Goal: Contribute content: Contribute content

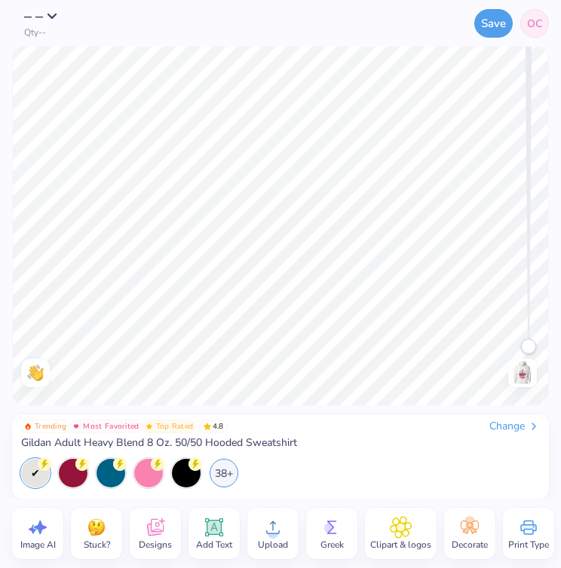
click at [520, 366] on img at bounding box center [522, 373] width 24 height 24
click at [517, 369] on img at bounding box center [522, 373] width 24 height 24
click at [522, 377] on img at bounding box center [522, 373] width 24 height 24
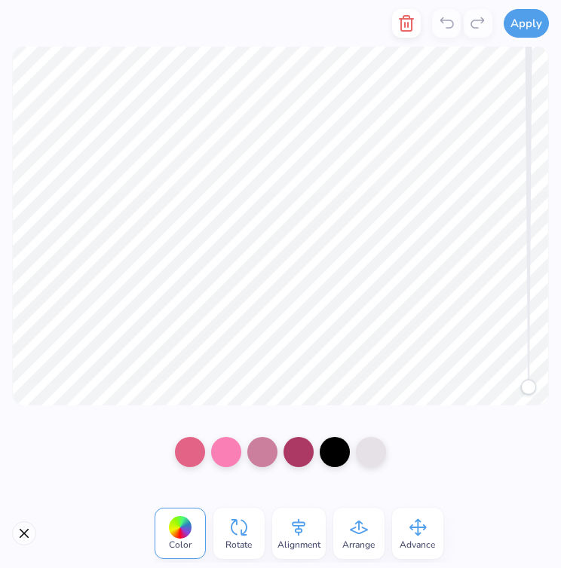
click at [462, 430] on div at bounding box center [280, 452] width 561 height 93
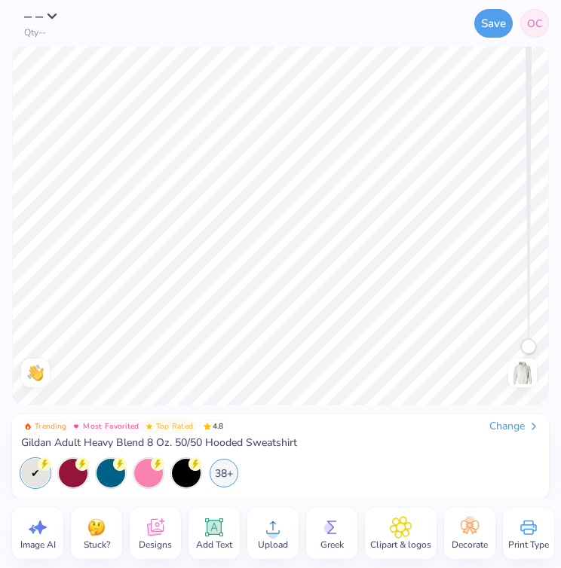
click at [527, 372] on img at bounding box center [522, 373] width 24 height 24
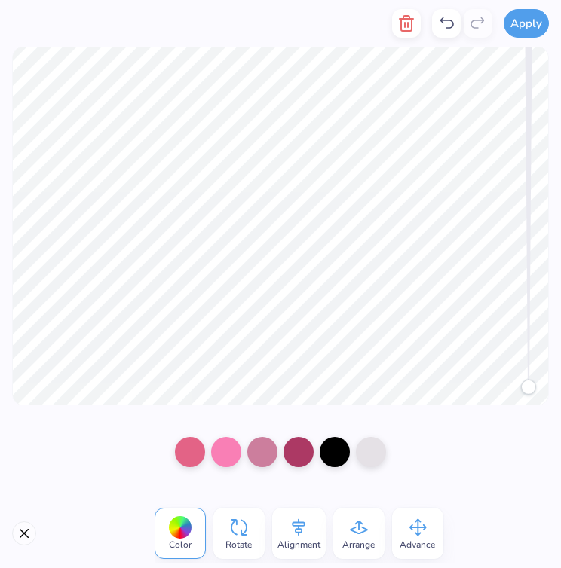
click at [464, 441] on div at bounding box center [280, 452] width 561 height 93
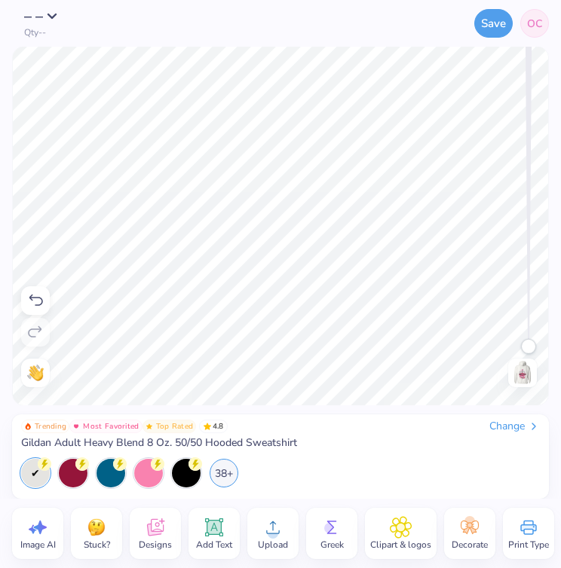
click at [518, 378] on img at bounding box center [522, 373] width 24 height 24
click at [525, 366] on img at bounding box center [522, 373] width 24 height 24
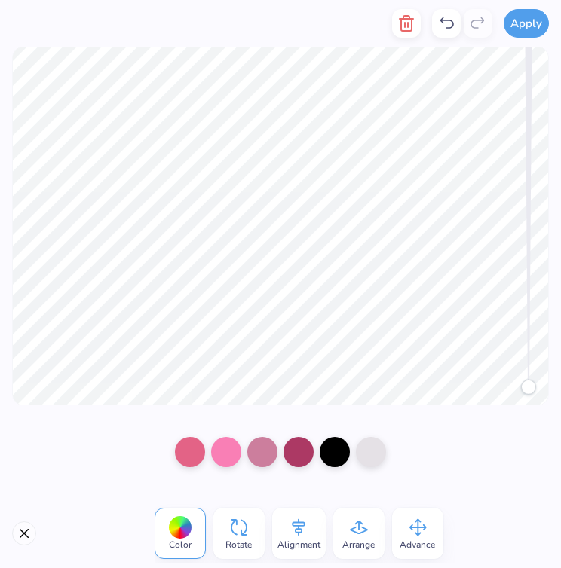
click at [460, 452] on div at bounding box center [280, 452] width 561 height 93
click at [451, 473] on div at bounding box center [280, 452] width 561 height 93
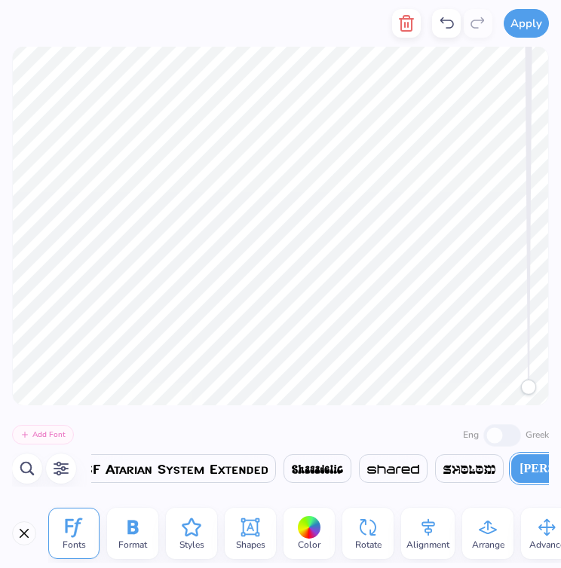
scroll to position [0, 25523]
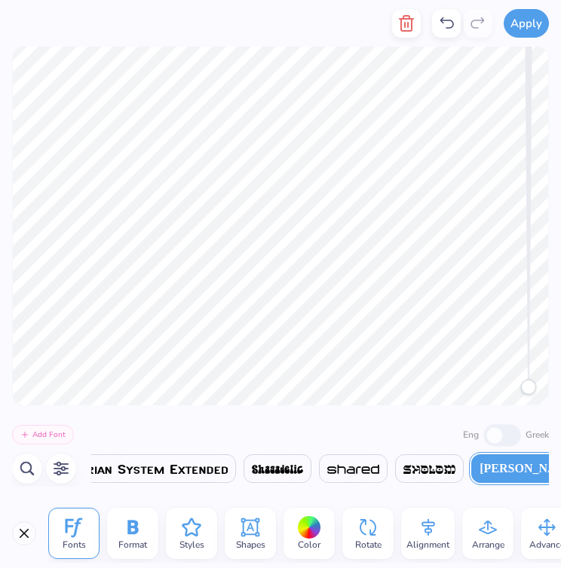
type textarea "G"
type textarea "P"
type textarea "H"
type textarea "I"
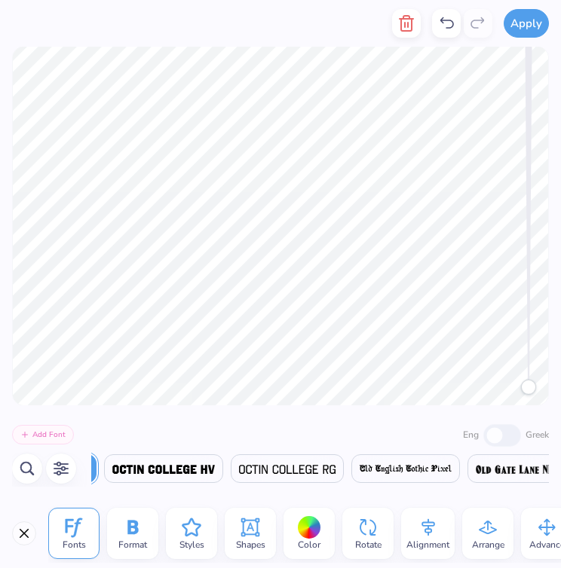
scroll to position [0, 0]
type textarea "Viva [GEOGRAPHIC_DATA]"
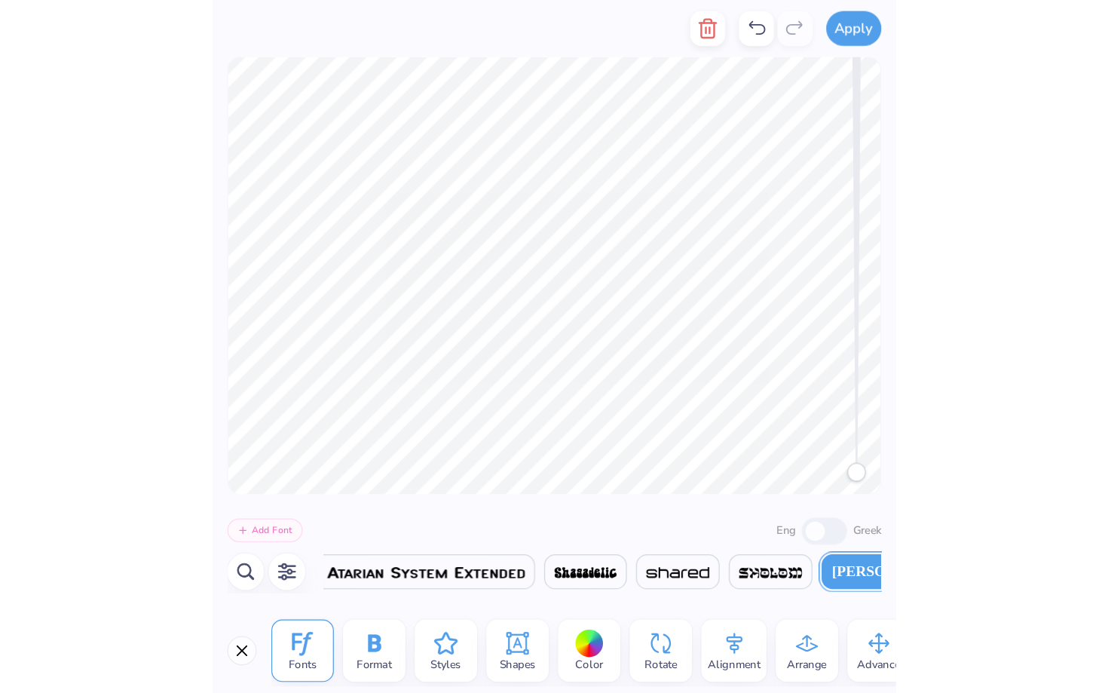
scroll to position [0, 25511]
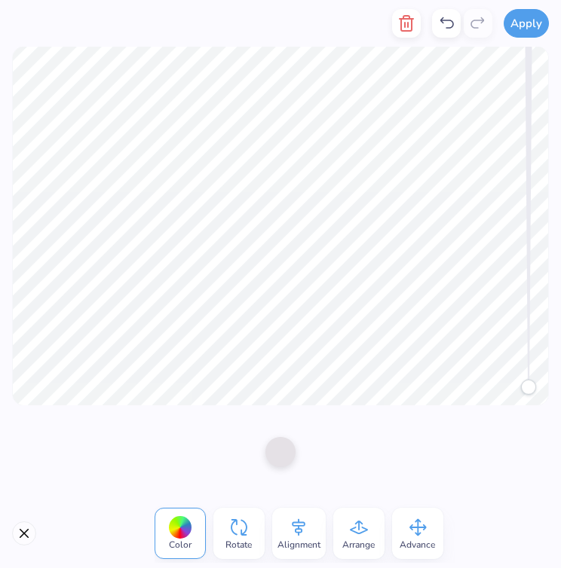
click at [397, 461] on div at bounding box center [280, 452] width 561 height 93
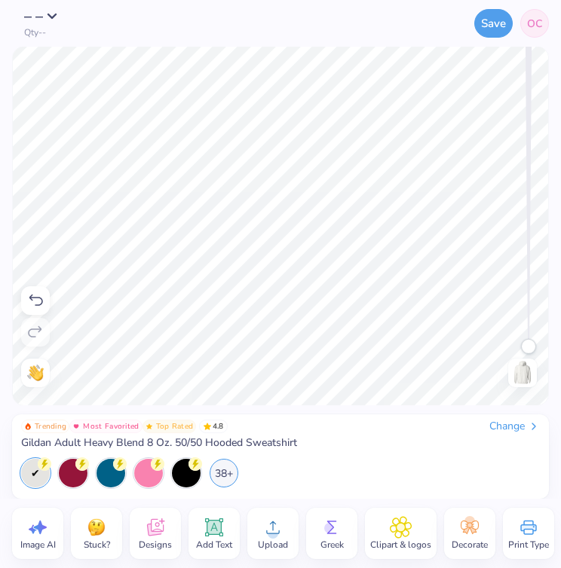
click at [34, 292] on icon at bounding box center [35, 301] width 18 height 18
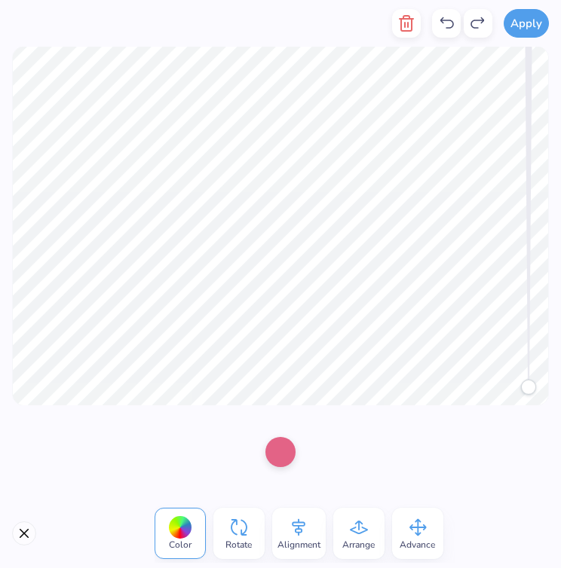
click at [361, 482] on div at bounding box center [280, 452] width 561 height 93
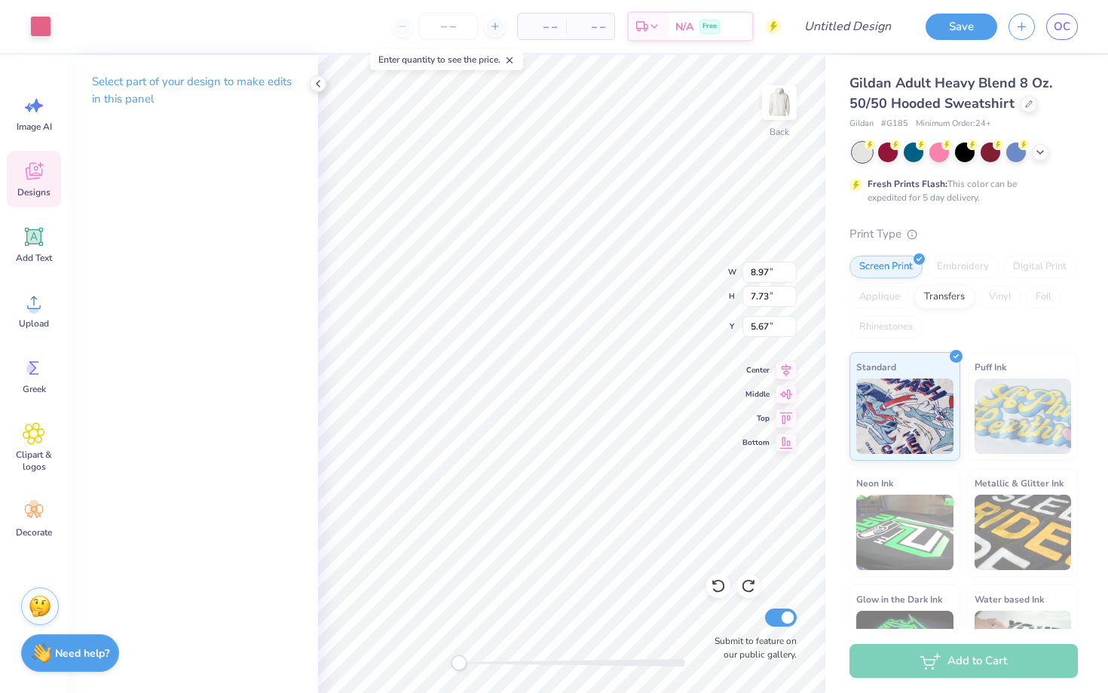
type input "9.37"
type input "11.03"
type input "1.03"
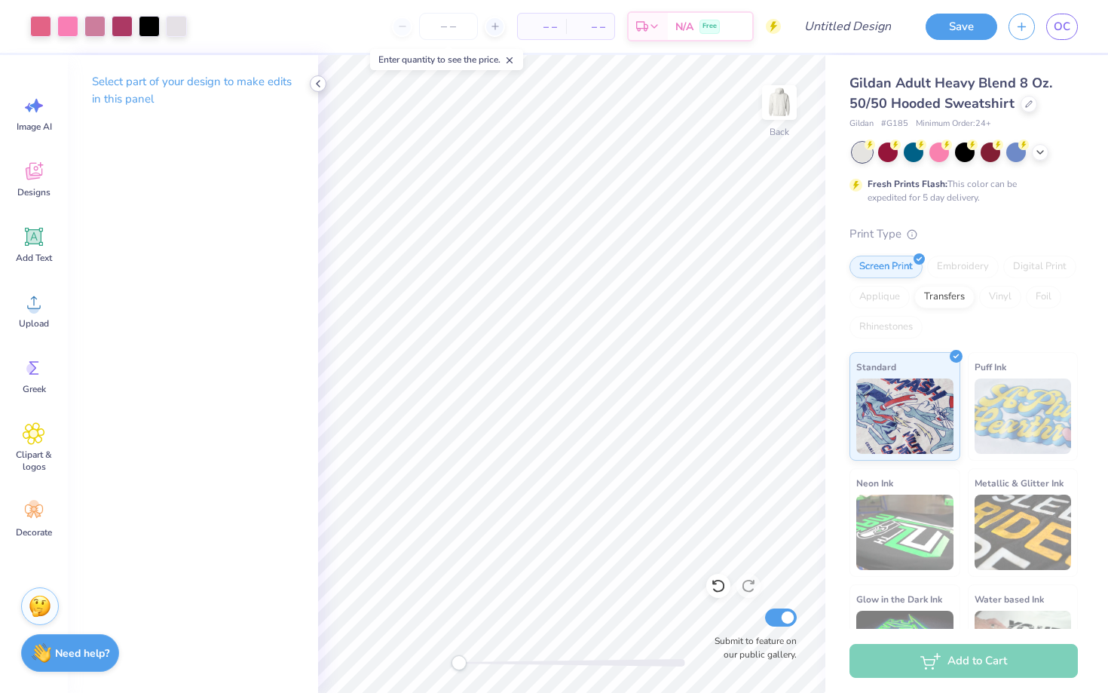
click at [323, 84] on icon at bounding box center [318, 84] width 12 height 12
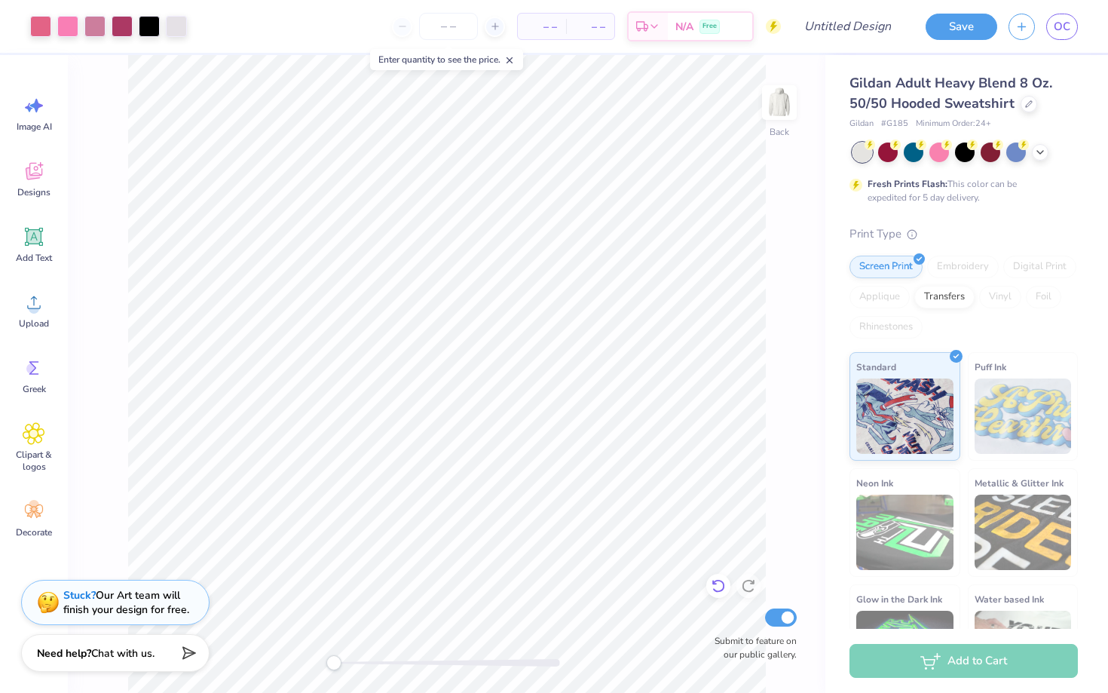
click at [560, 568] on icon at bounding box center [718, 585] width 15 height 15
click at [29, 421] on div "Clipart & logos" at bounding box center [34, 447] width 54 height 69
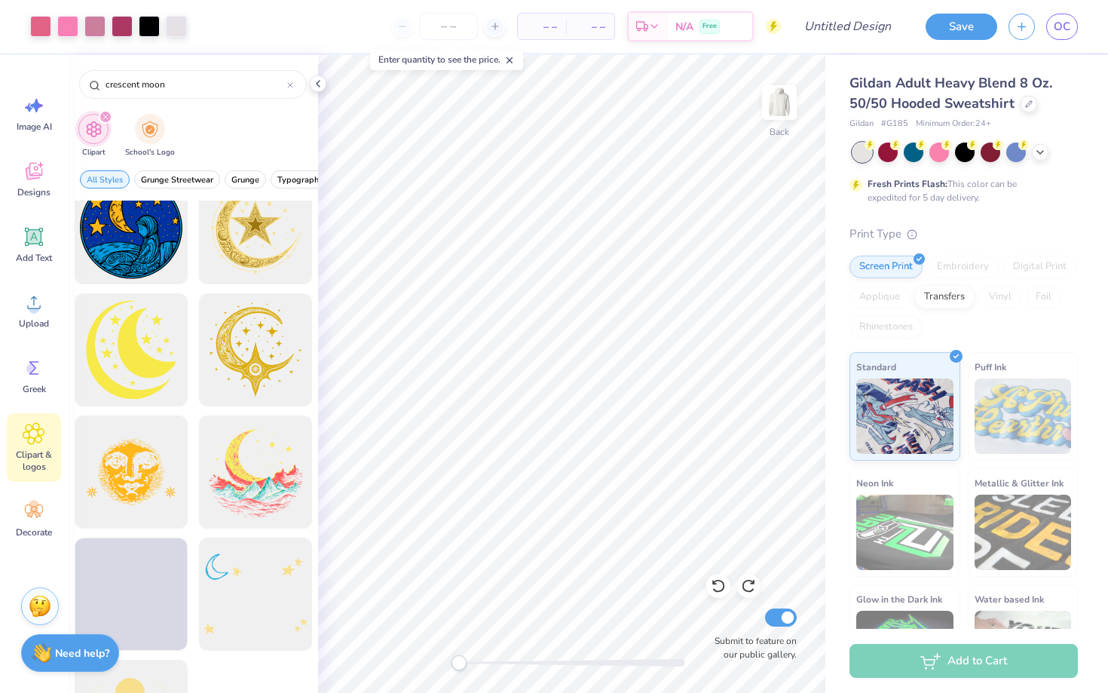
scroll to position [972, 0]
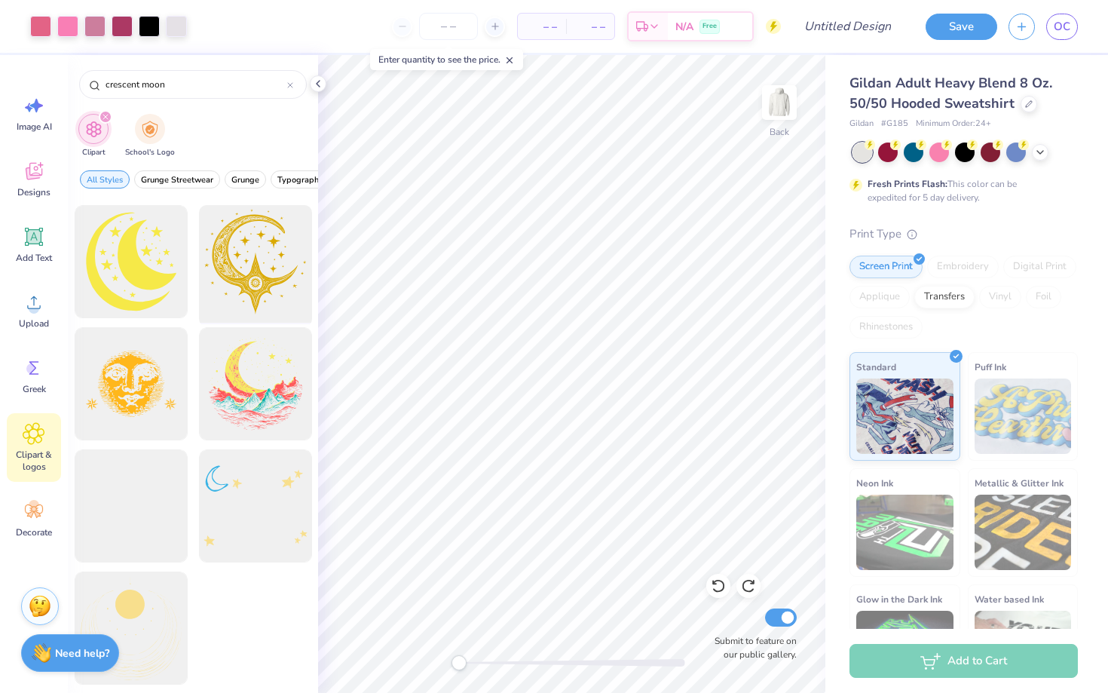
type input "crescent moon"
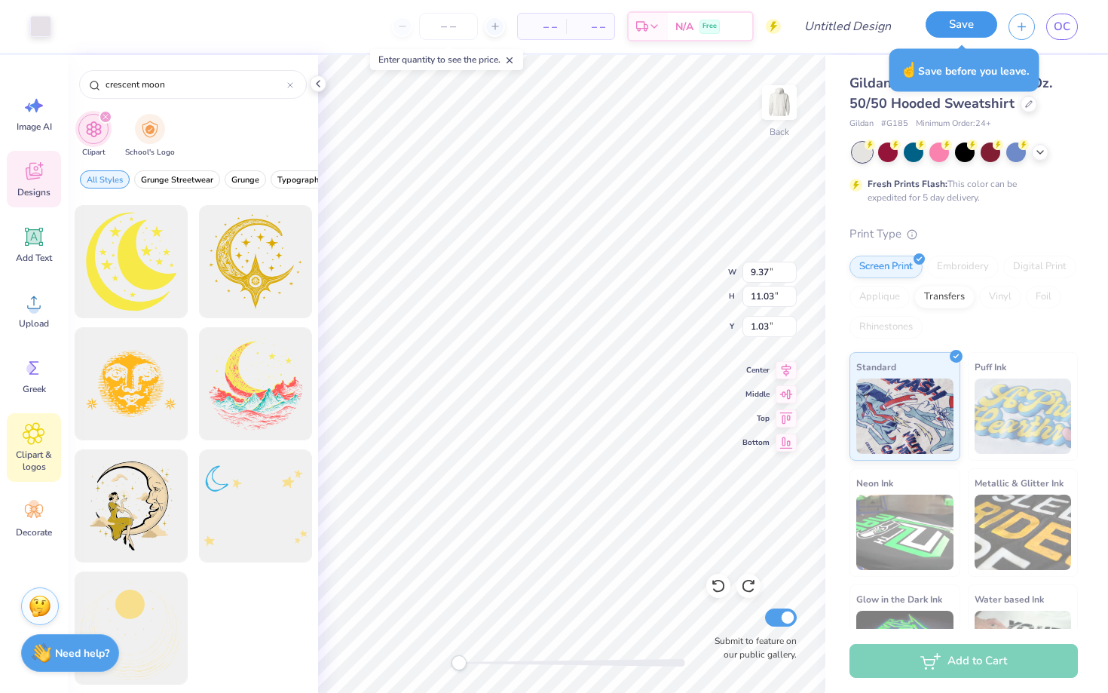
click at [560, 20] on button "Save" at bounding box center [962, 24] width 72 height 26
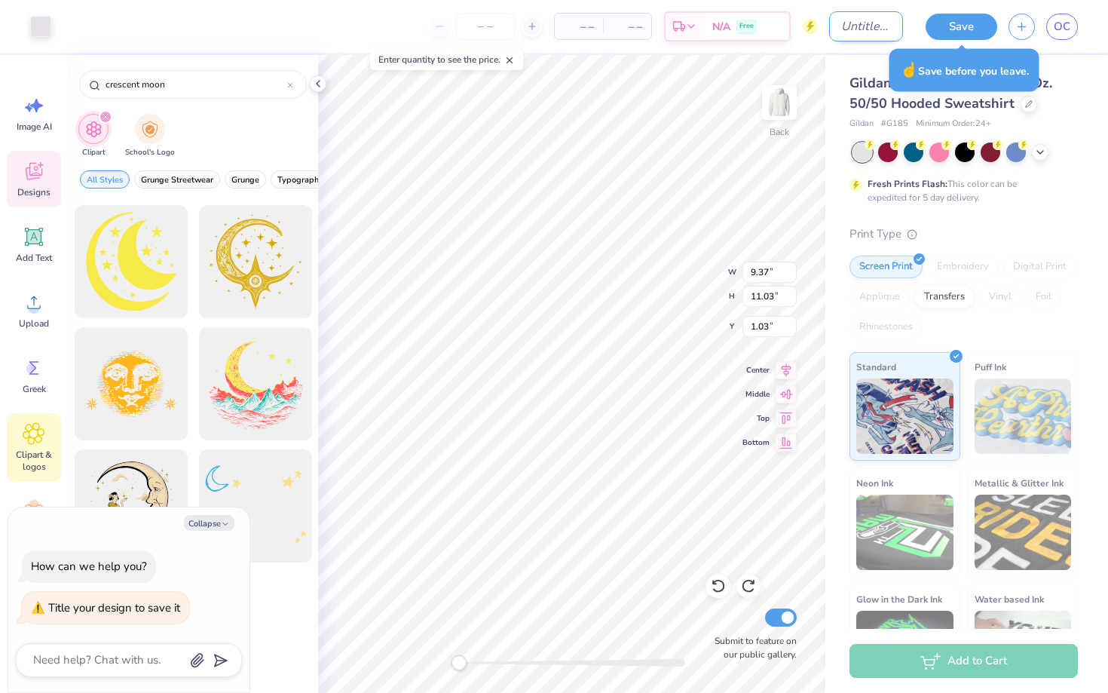
type textarea "x"
click at [560, 26] on input "Design Title" at bounding box center [866, 26] width 74 height 30
type input "d"
type textarea "x"
type input "da"
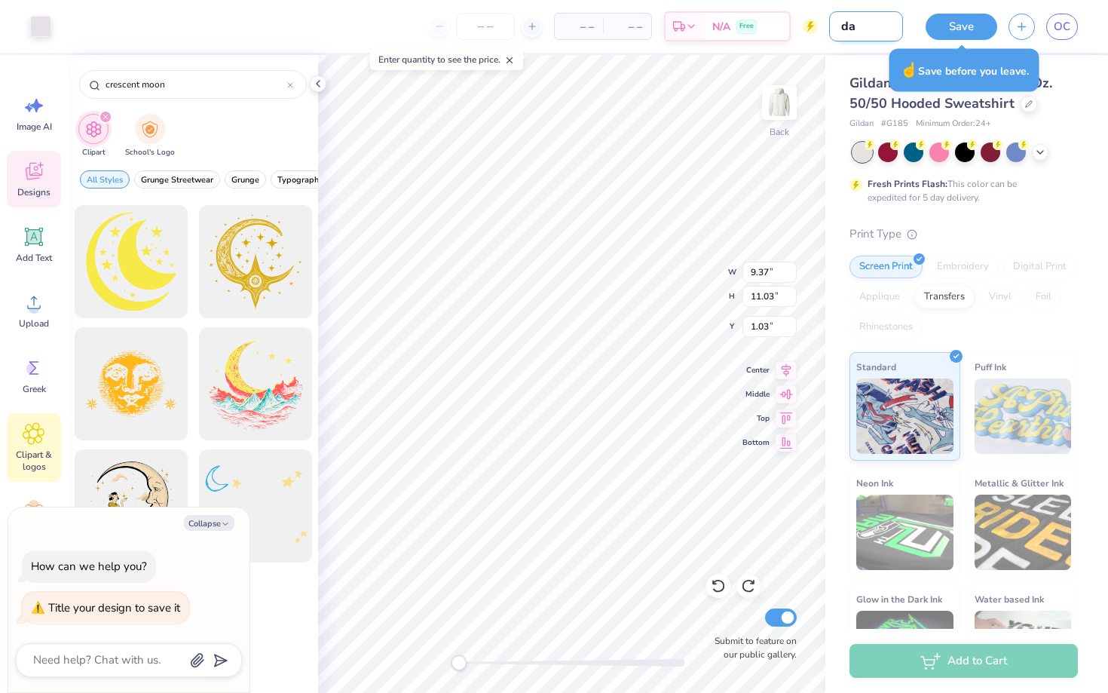
type textarea "x"
type input "dat"
type textarea "x"
type input "date"
type textarea "x"
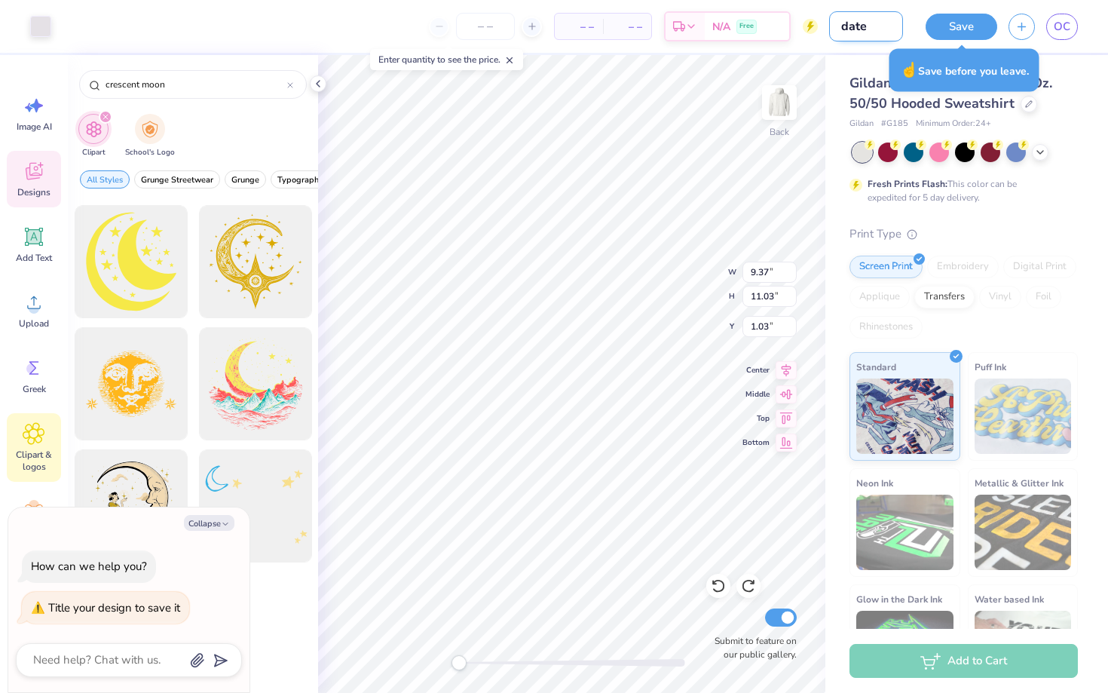
type input "date"
type textarea "x"
type input "date p"
type textarea "x"
type input "date pa"
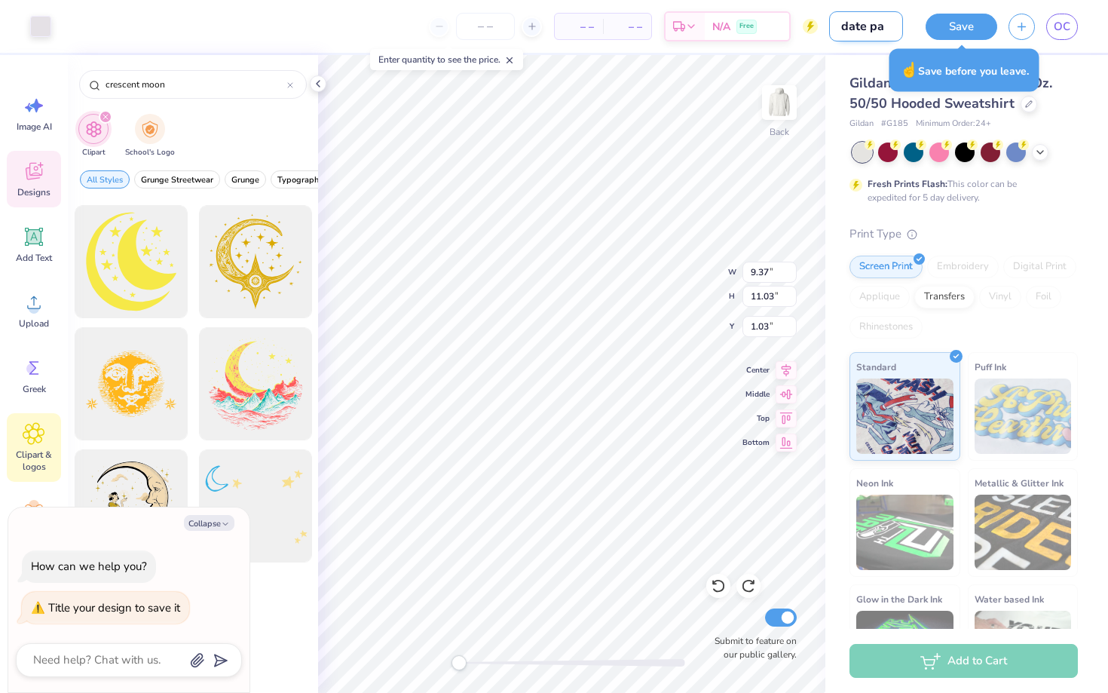
type textarea "x"
type input "date par"
type textarea "x"
type input "date part"
type textarea "x"
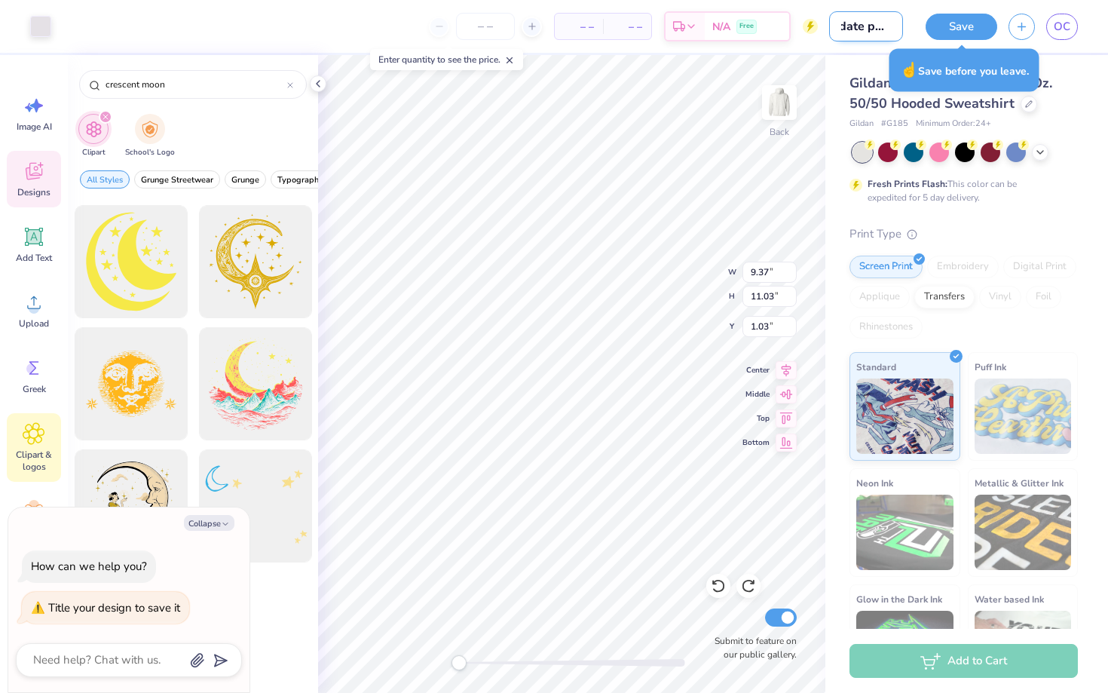
type input "date party"
type textarea "x"
type input "date party?"
type textarea "x"
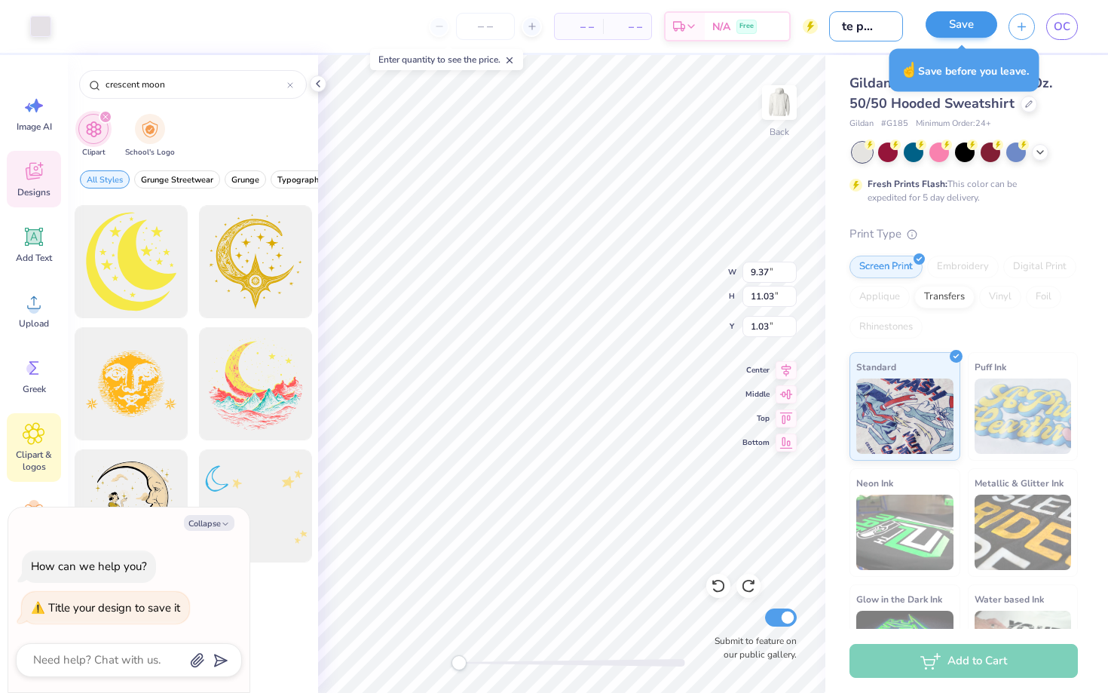
type input "date party?"
click at [560, 24] on button "Save" at bounding box center [962, 24] width 72 height 26
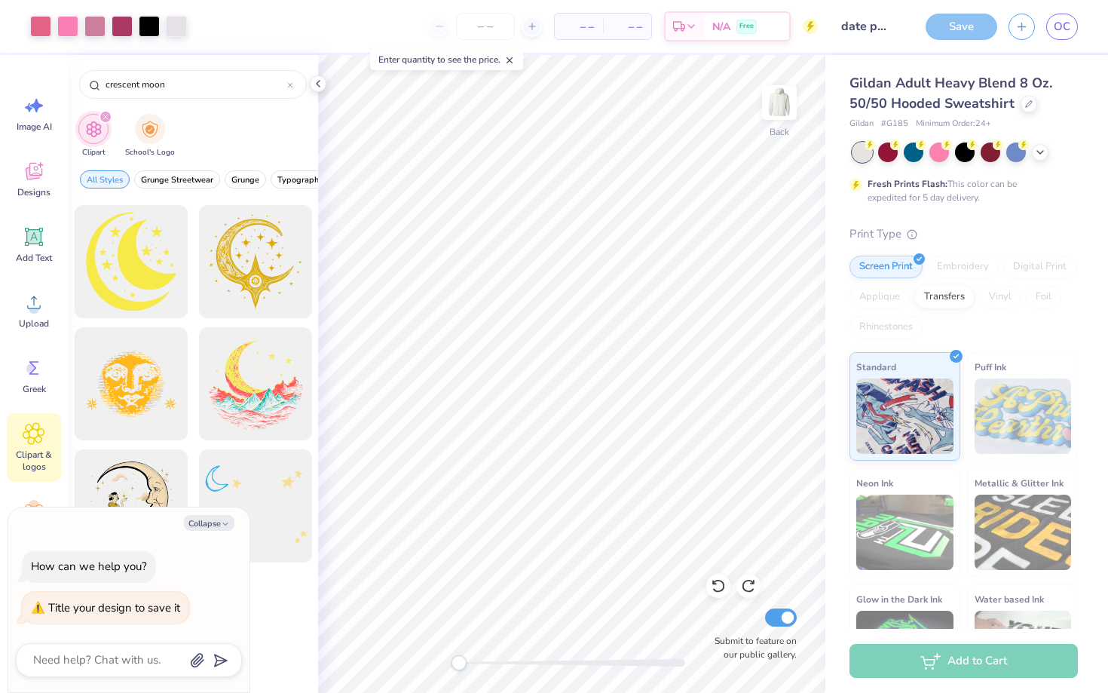
click at [560, 29] on div "Save" at bounding box center [962, 27] width 72 height 26
click at [319, 84] on icon at bounding box center [318, 84] width 12 height 12
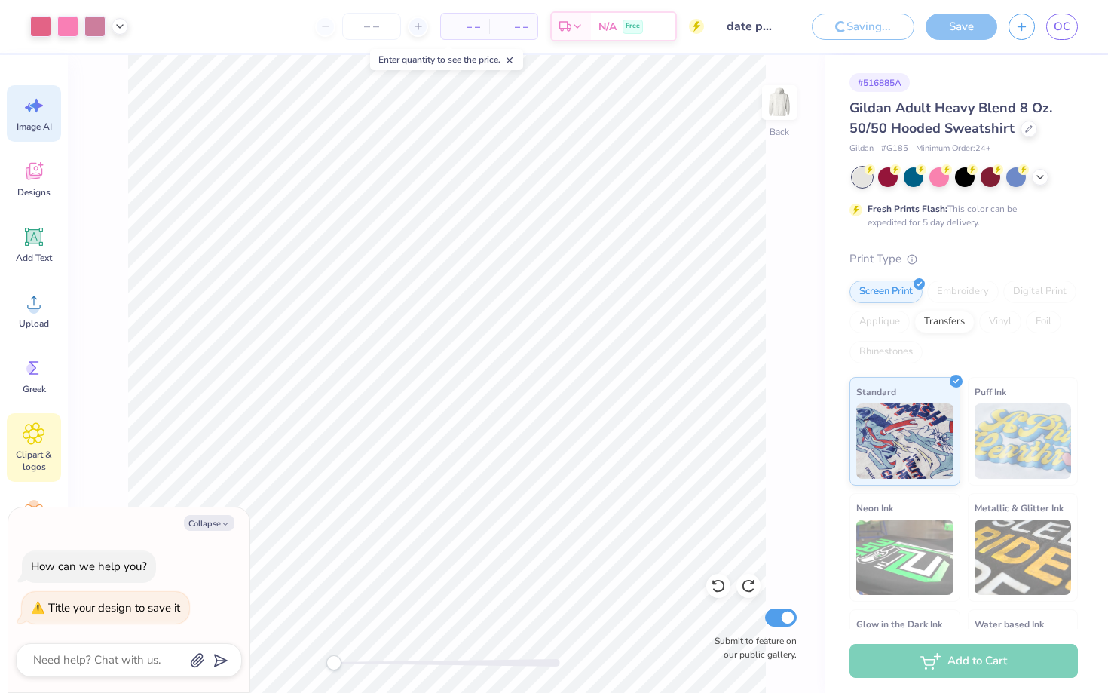
type textarea "x"
